Goal: Task Accomplishment & Management: Manage account settings

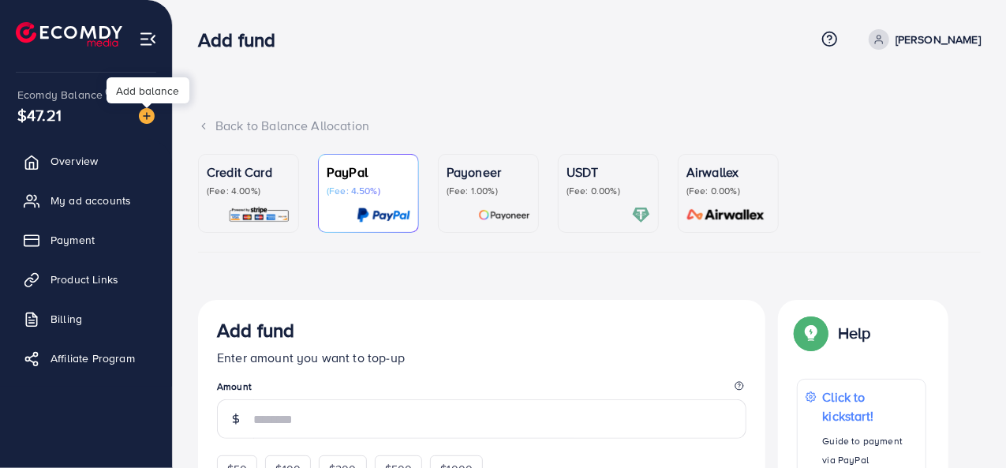
click at [148, 122] on img at bounding box center [147, 116] width 16 height 16
click at [148, 118] on img at bounding box center [147, 116] width 16 height 16
click at [120, 196] on span "My ad accounts" at bounding box center [94, 201] width 80 height 16
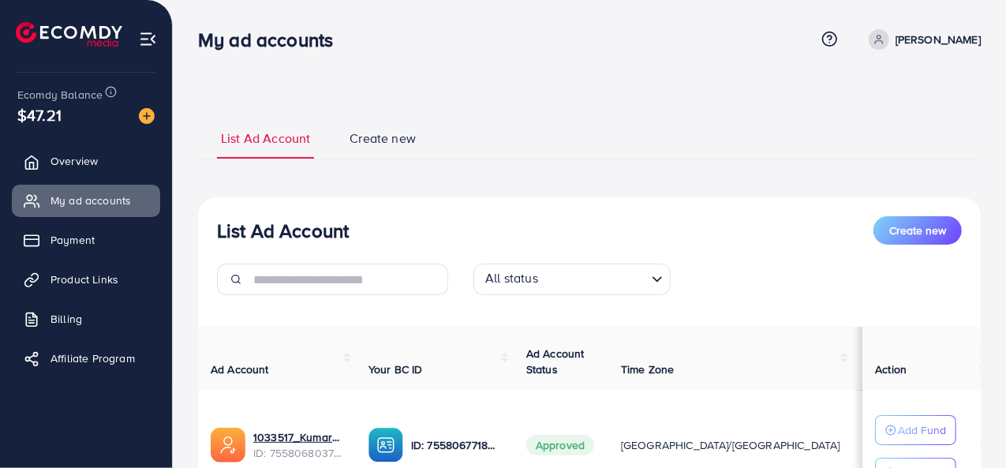
scroll to position [148, 0]
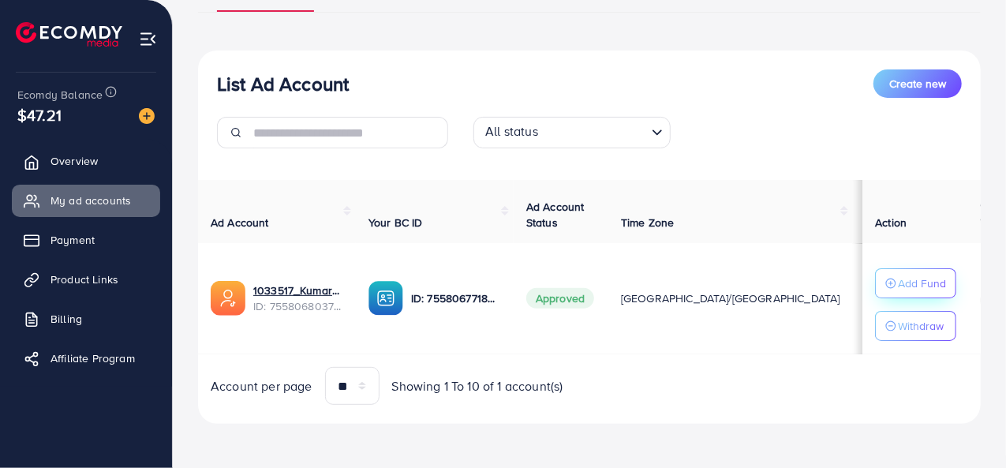
click at [912, 279] on p "Add Fund" at bounding box center [922, 283] width 48 height 19
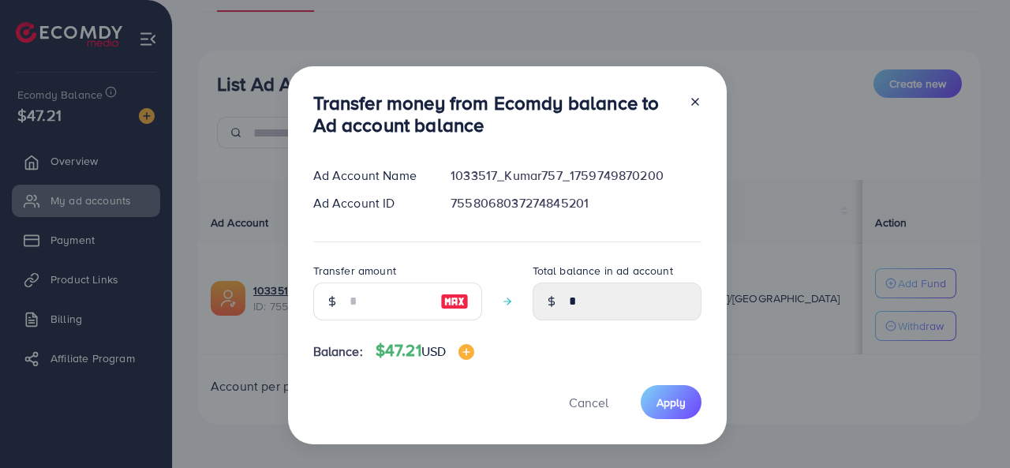
drag, startPoint x: 912, startPoint y: 279, endPoint x: 808, endPoint y: 255, distance: 107.0
click at [808, 255] on div "Transfer money from Ecomdy balance to Ad account balance Ad Account Name 103351…" at bounding box center [505, 234] width 1010 height 468
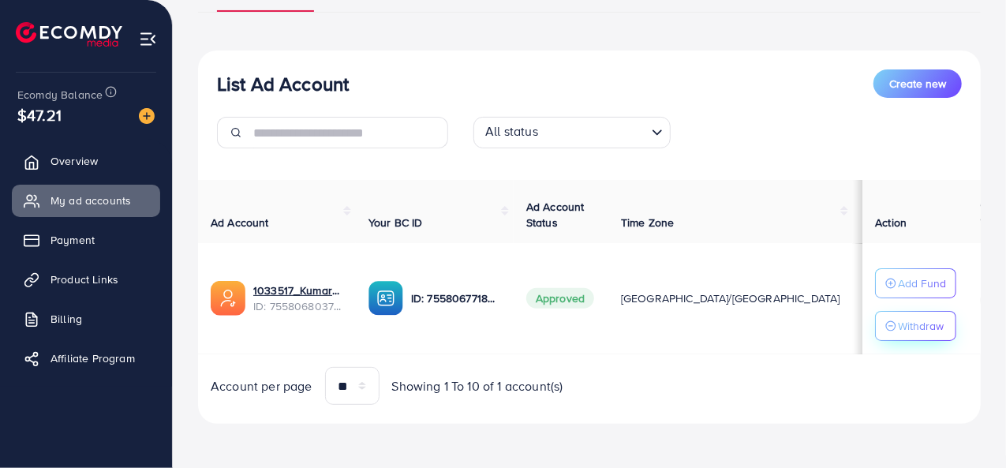
click at [893, 316] on div "Withdraw" at bounding box center [915, 325] width 61 height 19
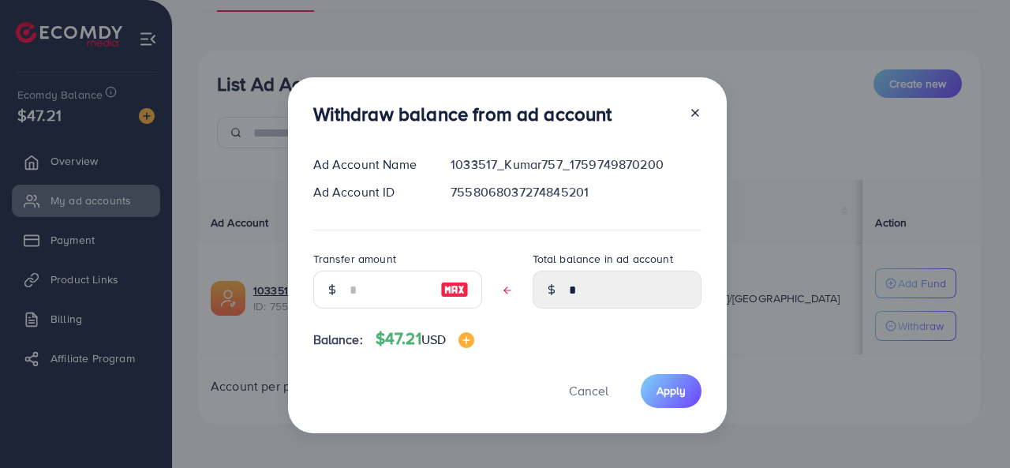
click at [769, 230] on div "Withdraw balance from ad account Ad Account Name 1033517_Kumar757_1759749870200…" at bounding box center [505, 234] width 1010 height 468
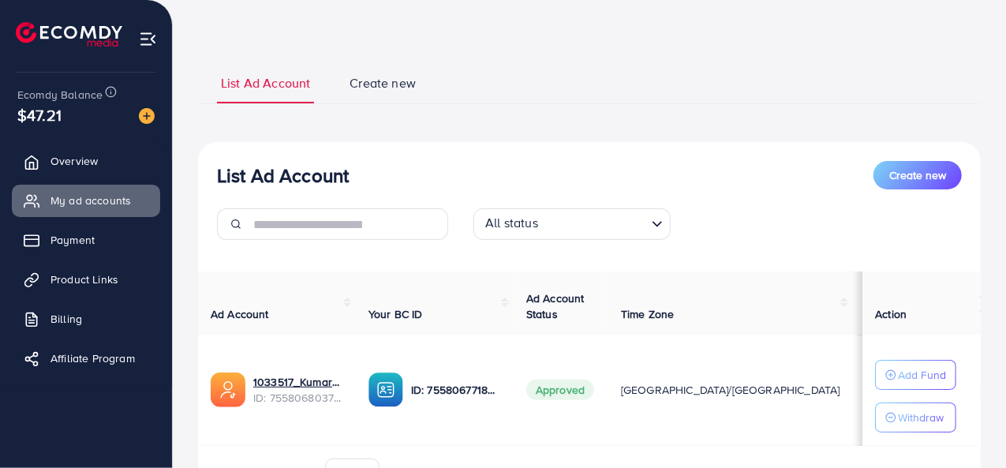
scroll to position [0, 0]
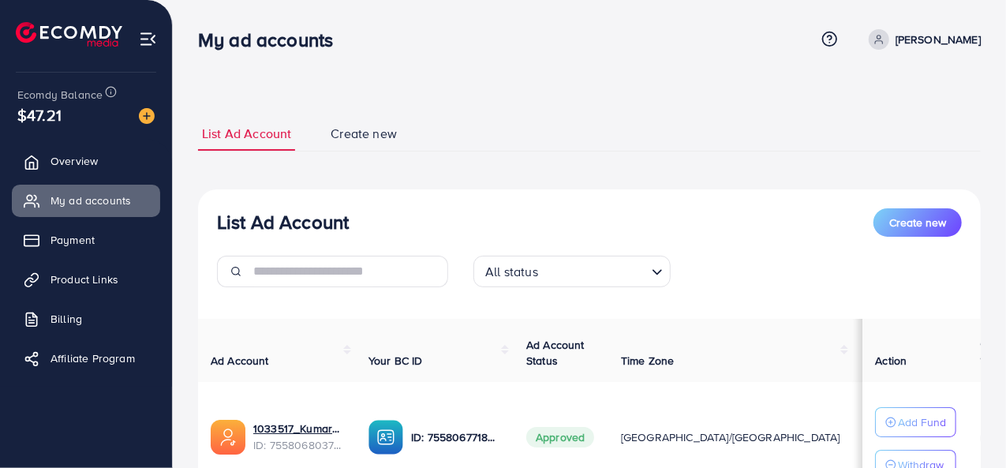
click at [327, 43] on h3 "My ad accounts" at bounding box center [272, 39] width 148 height 23
click at [327, 39] on h3 "My ad accounts" at bounding box center [272, 39] width 148 height 23
click at [73, 279] on span "Product Links" at bounding box center [88, 279] width 68 height 16
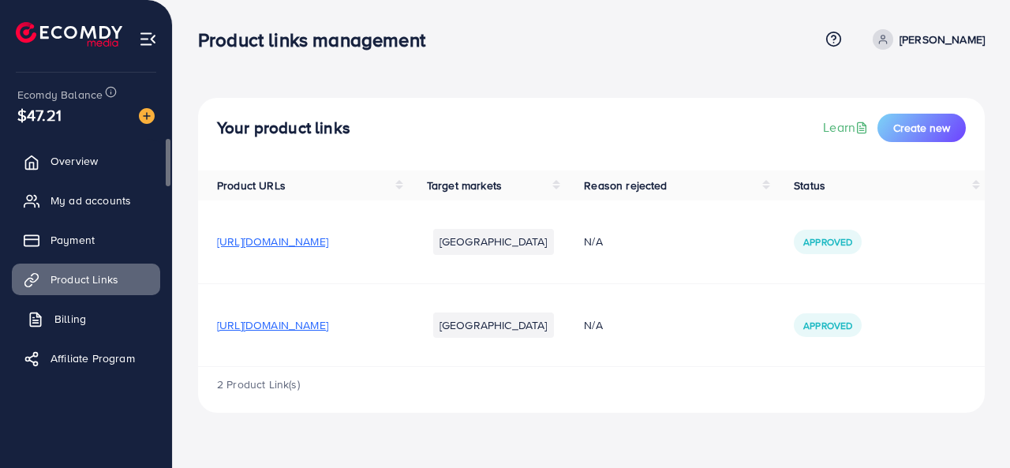
click at [81, 303] on link "Billing" at bounding box center [86, 319] width 148 height 32
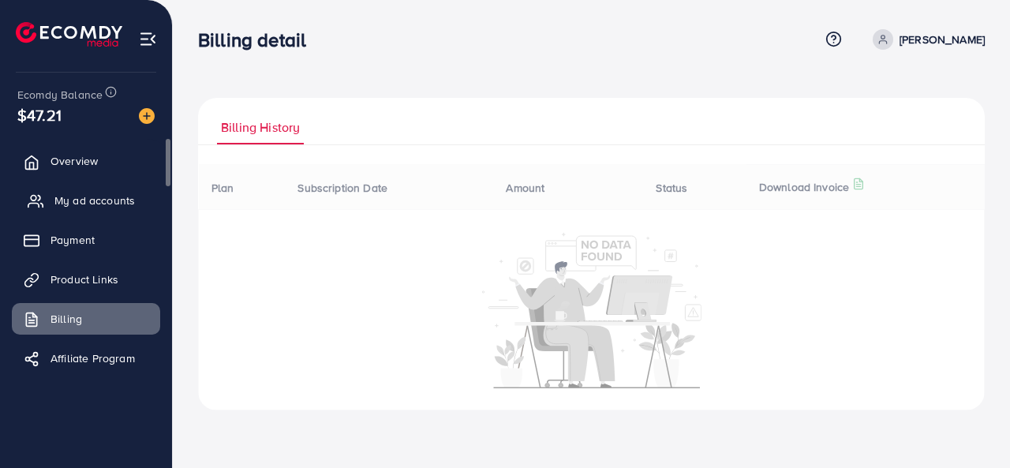
click at [85, 200] on span "My ad accounts" at bounding box center [94, 201] width 80 height 16
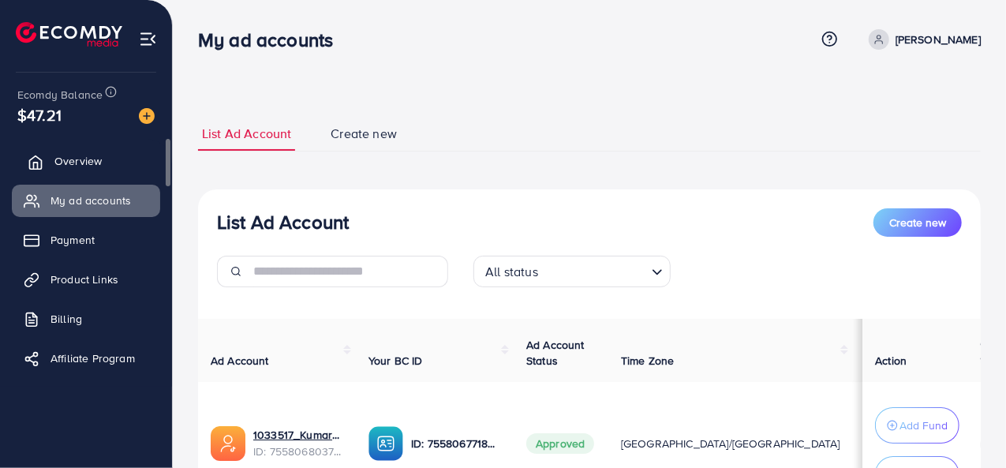
click at [92, 155] on span "Overview" at bounding box center [77, 161] width 47 height 16
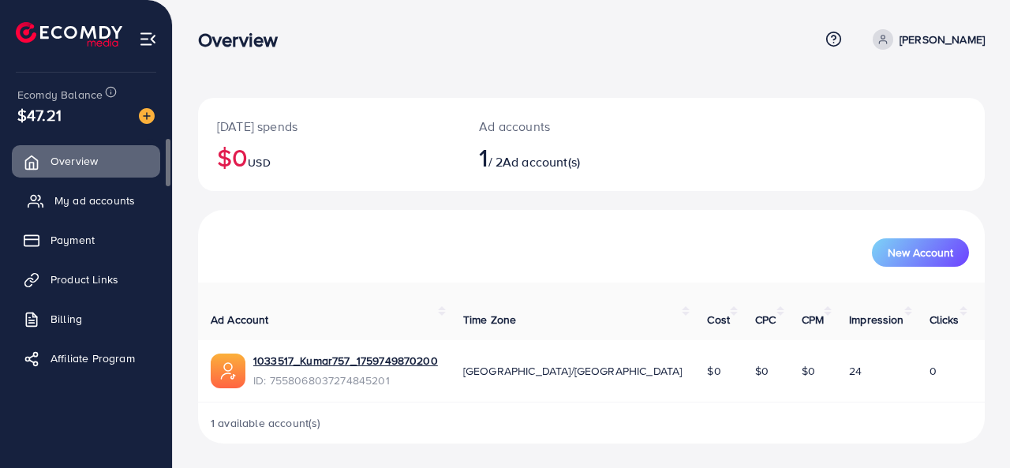
click at [61, 201] on span "My ad accounts" at bounding box center [94, 201] width 80 height 16
